Goal: Entertainment & Leisure: Consume media (video, audio)

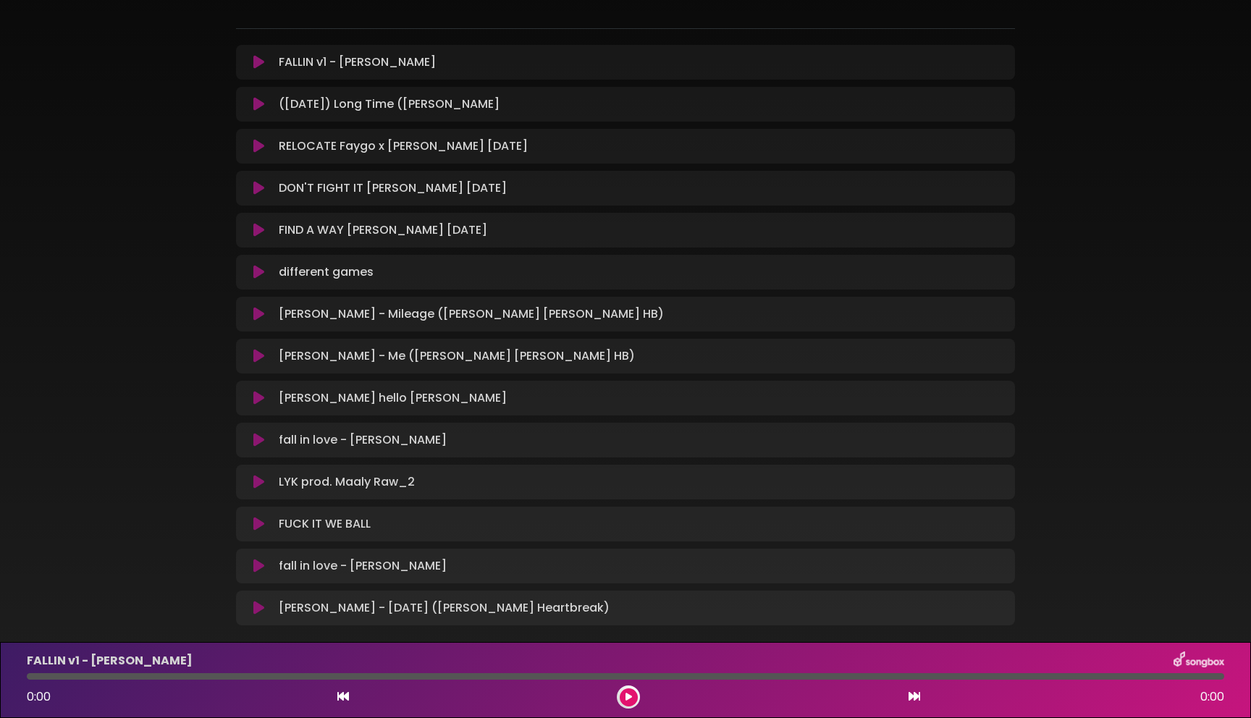
scroll to position [240, 0]
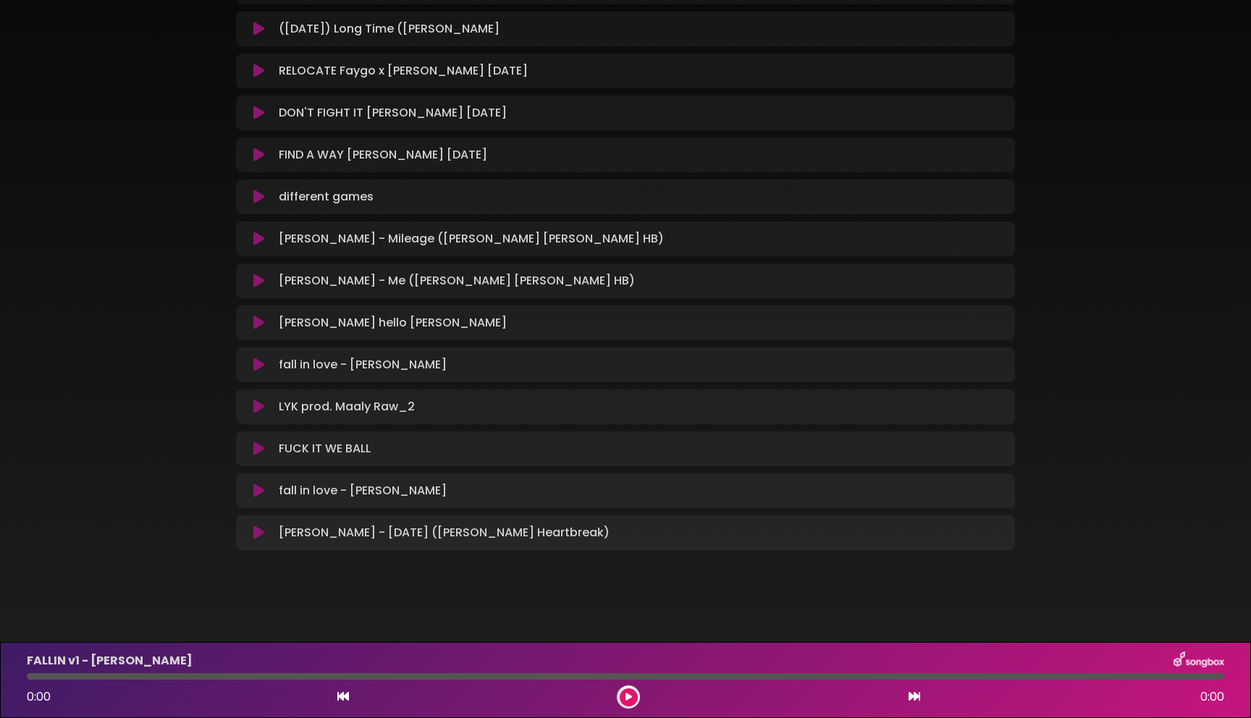
click at [504, 448] on div "FUCK IT WE BALL Loading Track..." at bounding box center [639, 448] width 733 height 17
click at [258, 454] on icon at bounding box center [258, 449] width 11 height 14
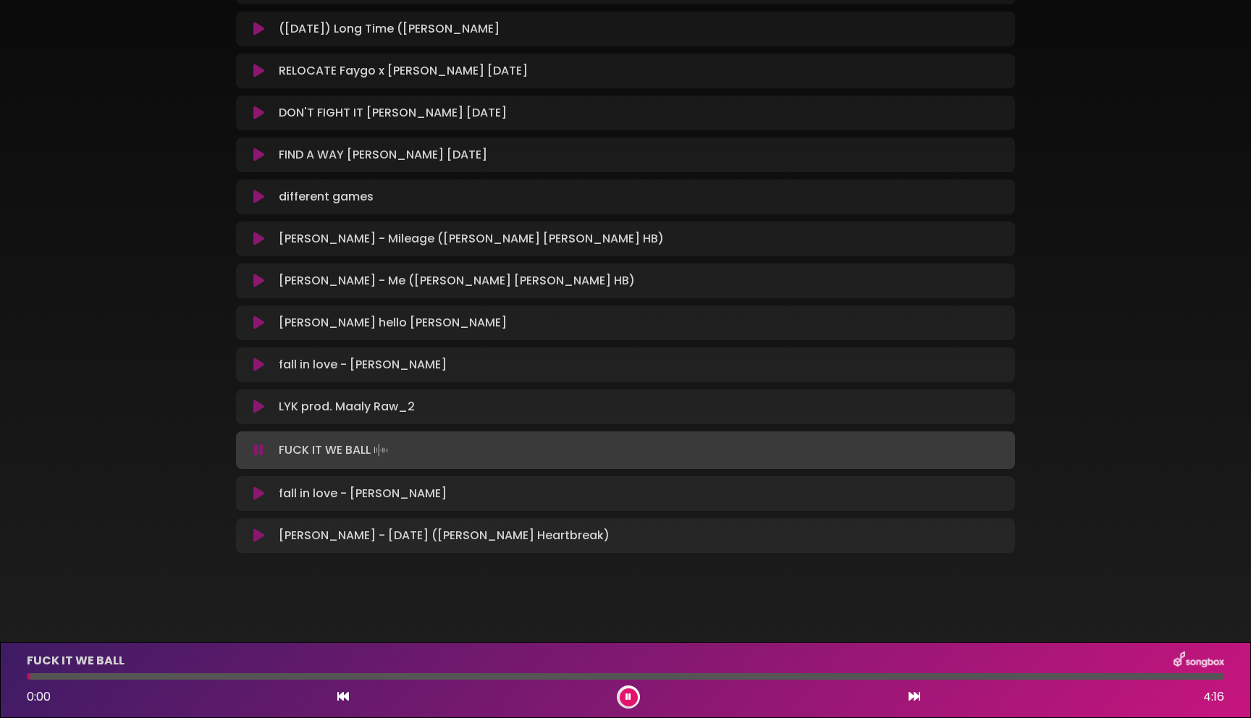
click at [199, 685] on div "FUCK IT WE BALL 0:00 4:16" at bounding box center [625, 679] width 1215 height 57
click at [193, 677] on div at bounding box center [625, 676] width 1197 height 7
click at [299, 677] on div at bounding box center [625, 676] width 1197 height 7
click at [457, 675] on div at bounding box center [625, 676] width 1197 height 7
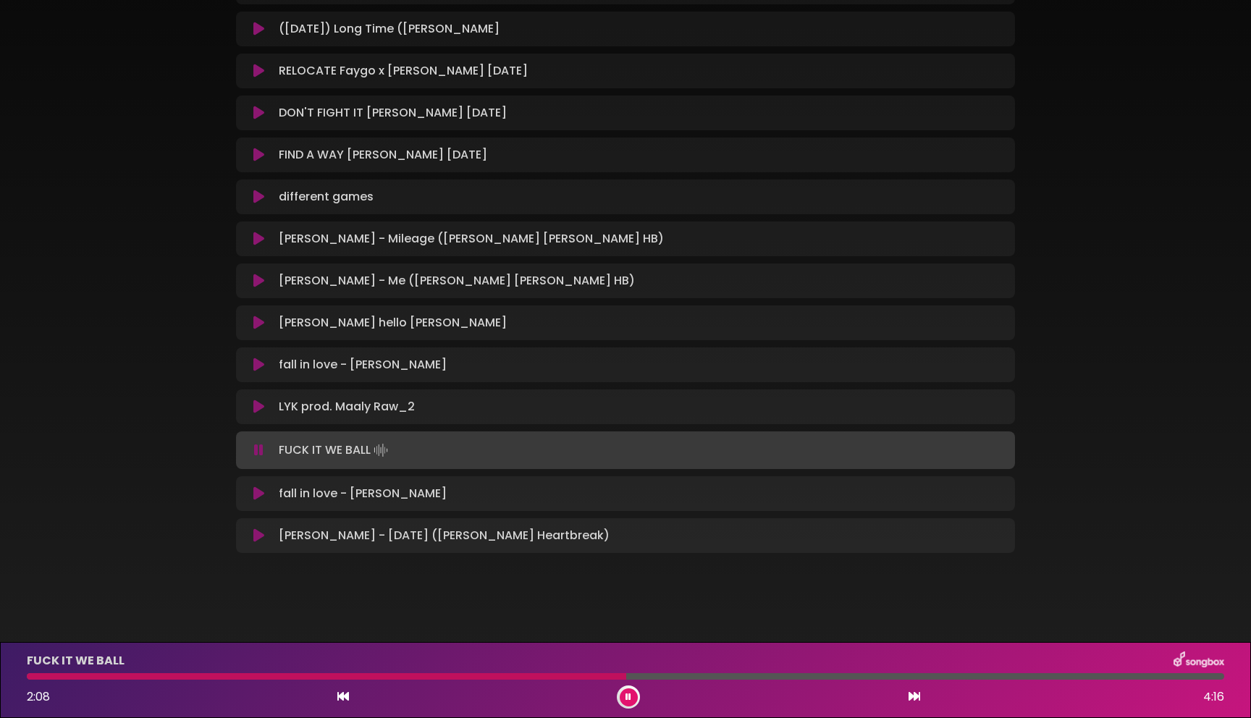
click at [628, 690] on button at bounding box center [629, 697] width 18 height 18
